Goal: Transaction & Acquisition: Book appointment/travel/reservation

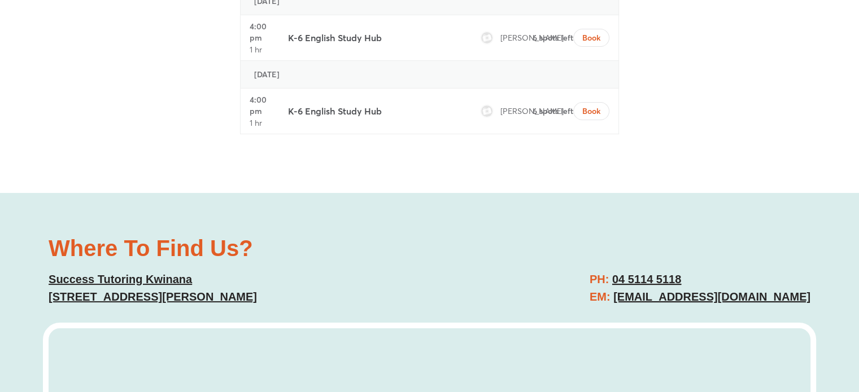
scroll to position [4461, 0]
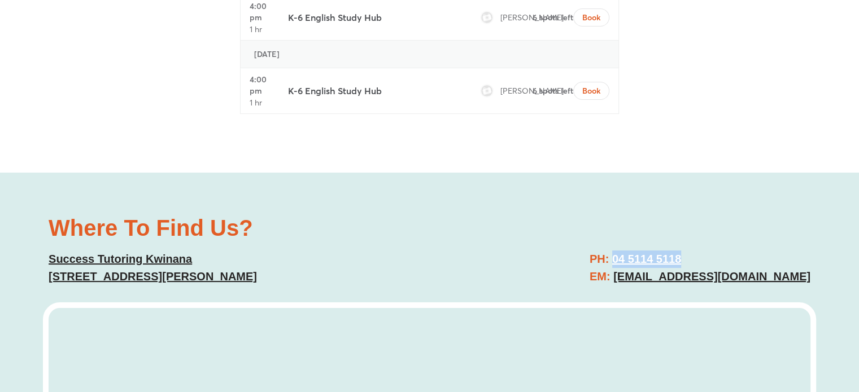
drag, startPoint x: 691, startPoint y: 186, endPoint x: 623, endPoint y: 190, distance: 67.8
click at [625, 251] on h2 "PH: [PHONE_NUMBER] EM: [EMAIL_ADDRESS][DOMAIN_NAME]" at bounding box center [700, 268] width 221 height 35
copy u "04 5114 5118"
drag, startPoint x: 812, startPoint y: 203, endPoint x: 627, endPoint y: 215, distance: 185.0
click at [627, 245] on div "PH: [PHONE_NUMBER] EM: [EMAIL_ADDRESS][DOMAIN_NAME]" at bounding box center [625, 268] width 381 height 46
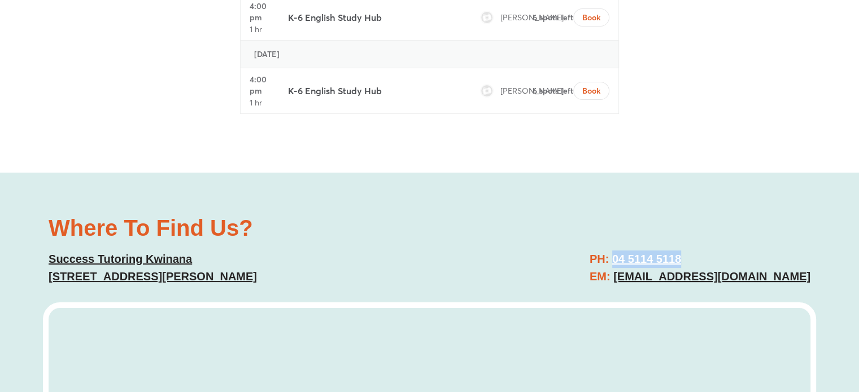
copy u "[EMAIL_ADDRESS][DOMAIN_NAME]"
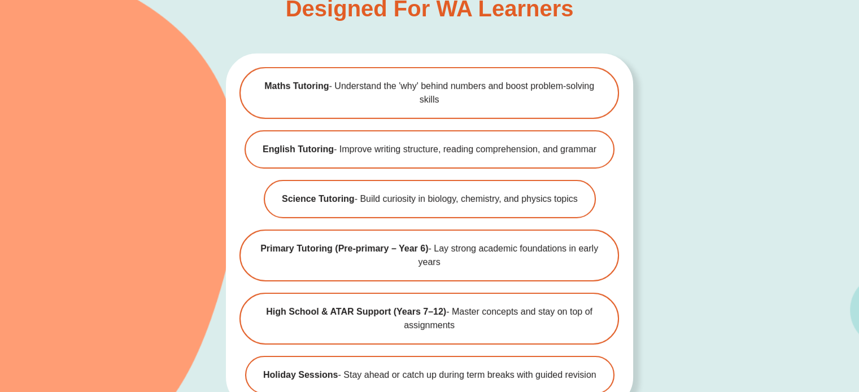
scroll to position [3388, 0]
click at [691, 206] on div "Kwinana Tutoring Programmes – Designed for WA Learners Maths Tutoring - Underst…" at bounding box center [429, 226] width 859 height 560
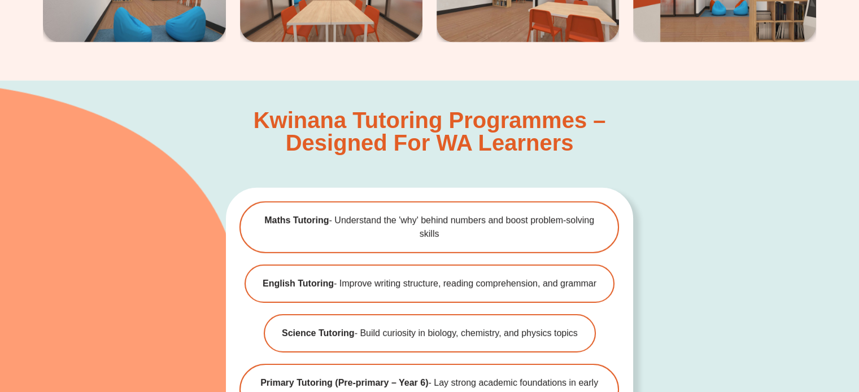
scroll to position [3216, 0]
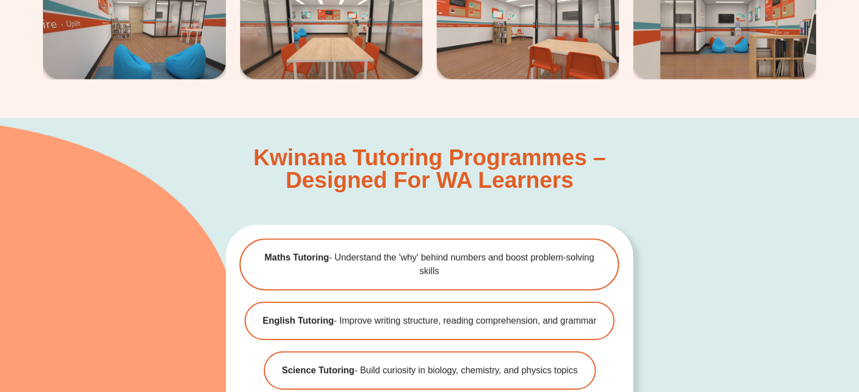
drag, startPoint x: 631, startPoint y: 327, endPoint x: 226, endPoint y: 181, distance: 430.3
click at [226, 181] on div "Kwinana Tutoring Programmes – Designed for WA Learners Maths Tutoring - Underst…" at bounding box center [429, 398] width 407 height 560
copy div "Maths Tutoring - Understand the 'why' behind numbers and boost problem-solving …"
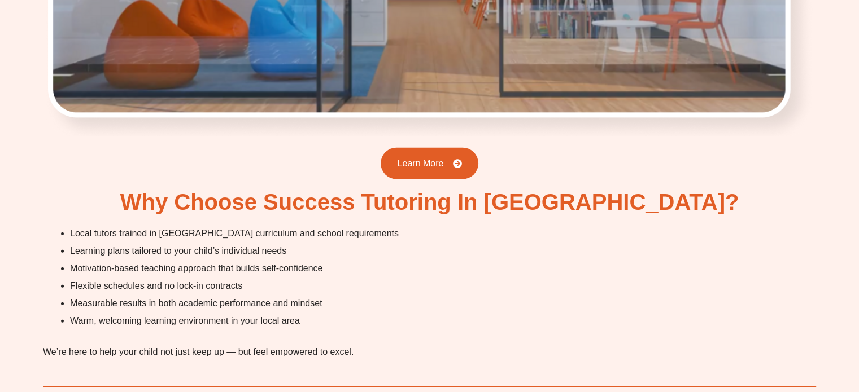
scroll to position [2595, 0]
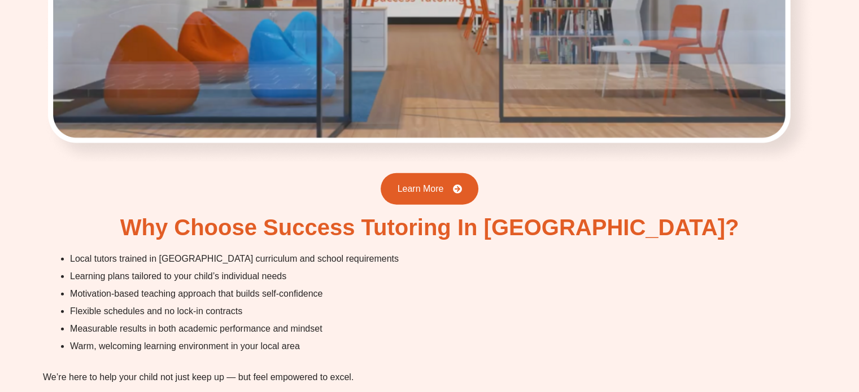
drag, startPoint x: 431, startPoint y: 243, endPoint x: 405, endPoint y: 56, distance: 189.3
click at [431, 303] on li "Flexible schedules and no lock-in contracts" at bounding box center [443, 312] width 746 height 18
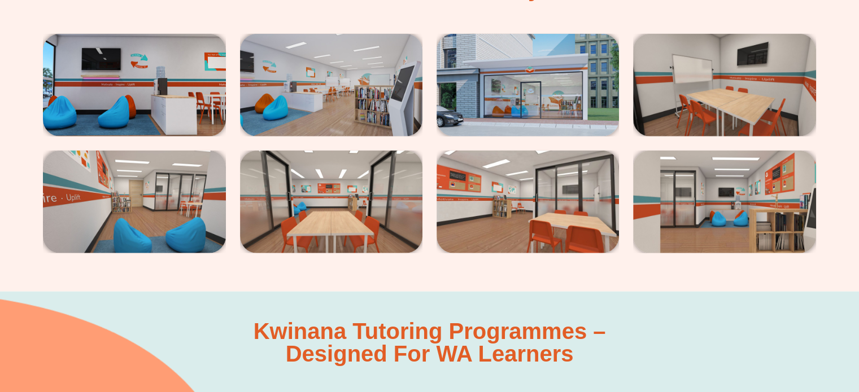
scroll to position [3219, 0]
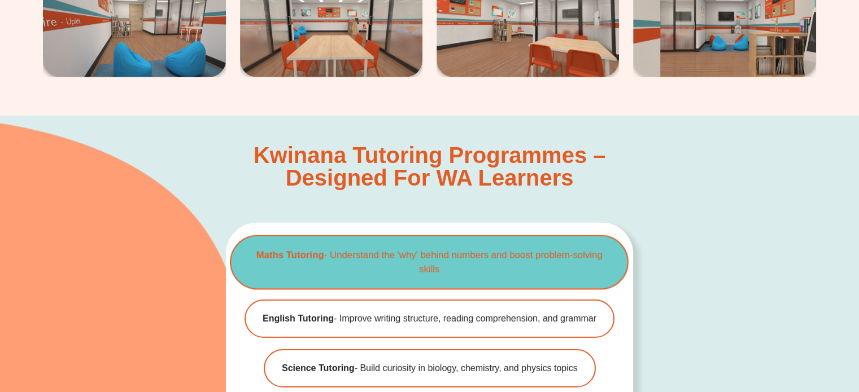
click at [302, 250] on b "Maths Tutoring" at bounding box center [290, 255] width 68 height 10
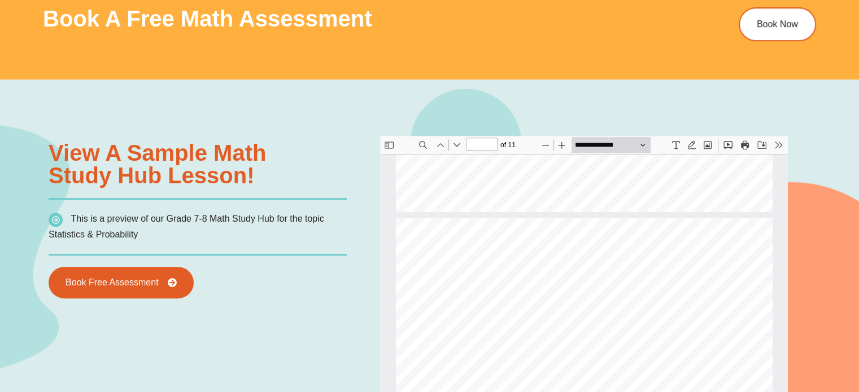
scroll to position [457, 0]
type input "*"
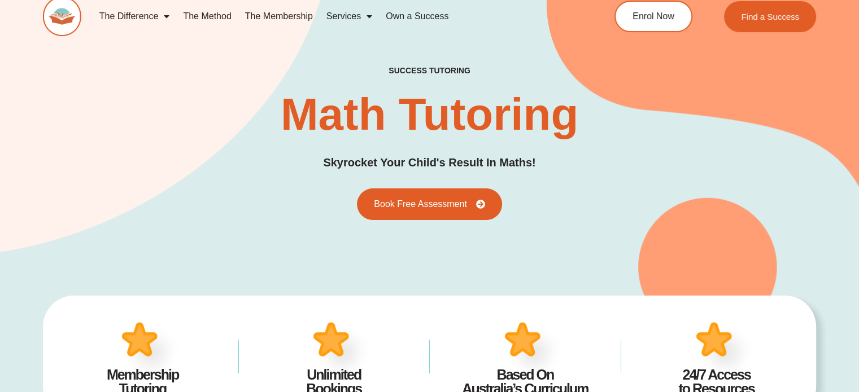
scroll to position [730, 0]
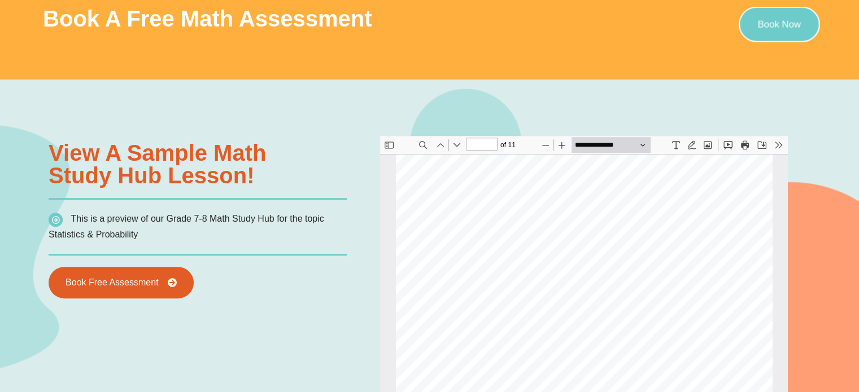
click at [791, 20] on span "Book Now" at bounding box center [779, 25] width 43 height 10
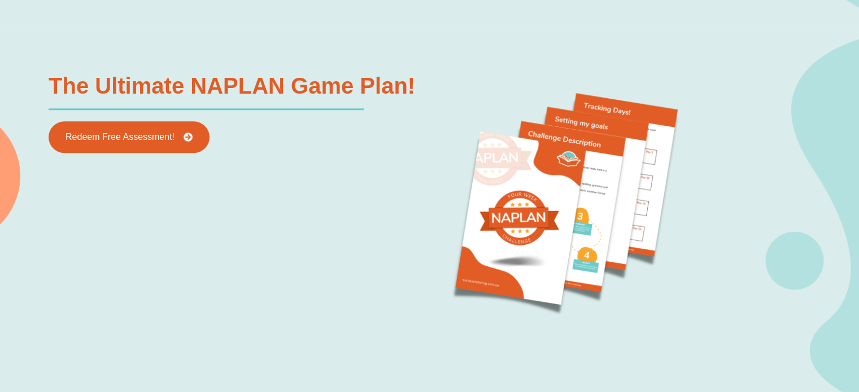
scroll to position [1184, 0]
